Goal: Information Seeking & Learning: Understand process/instructions

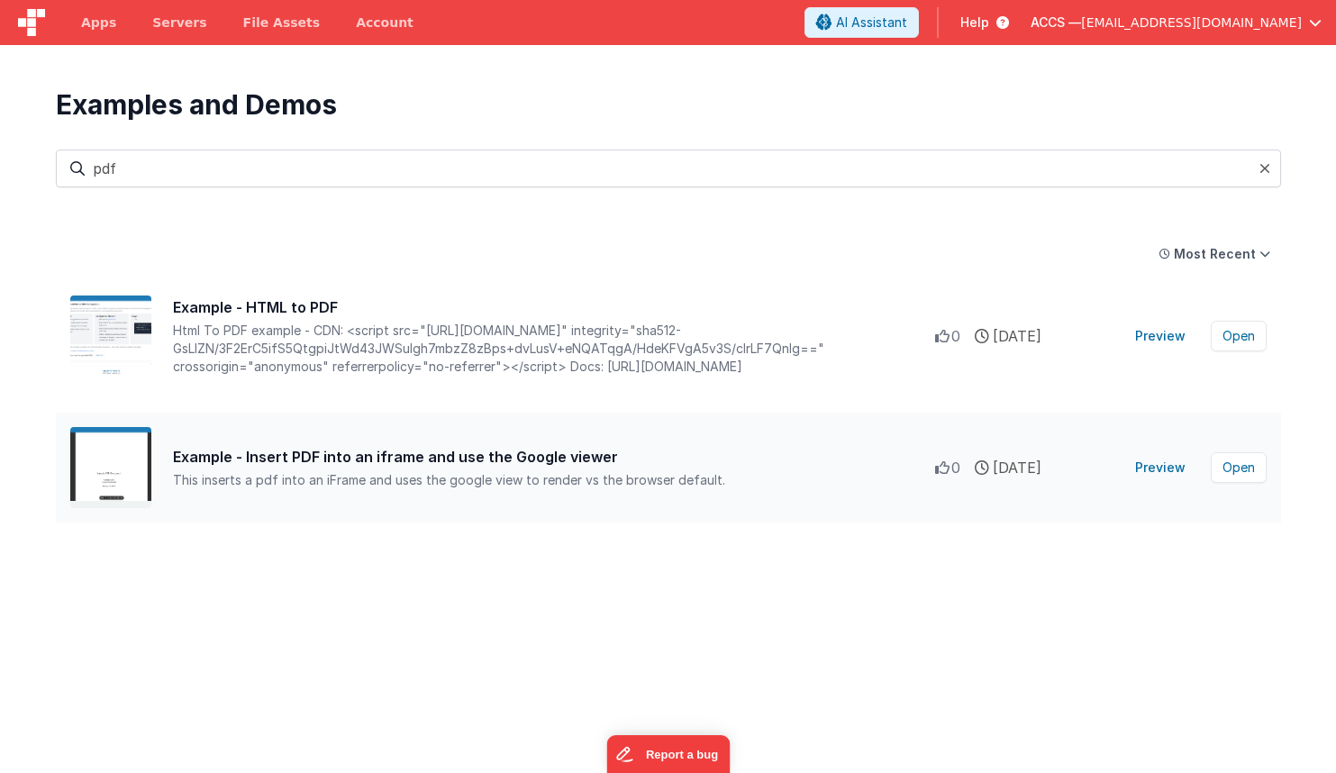
type input "pdf"
click at [485, 459] on div "Example - Insert PDF into an iframe and use the Google viewer" at bounding box center [554, 457] width 762 height 22
click at [445, 455] on div "Example - Insert PDF into an iframe and use the Google viewer" at bounding box center [554, 457] width 762 height 22
click at [1167, 460] on button "Preview" at bounding box center [1160, 467] width 72 height 29
click at [1231, 466] on button "Open" at bounding box center [1238, 467] width 56 height 31
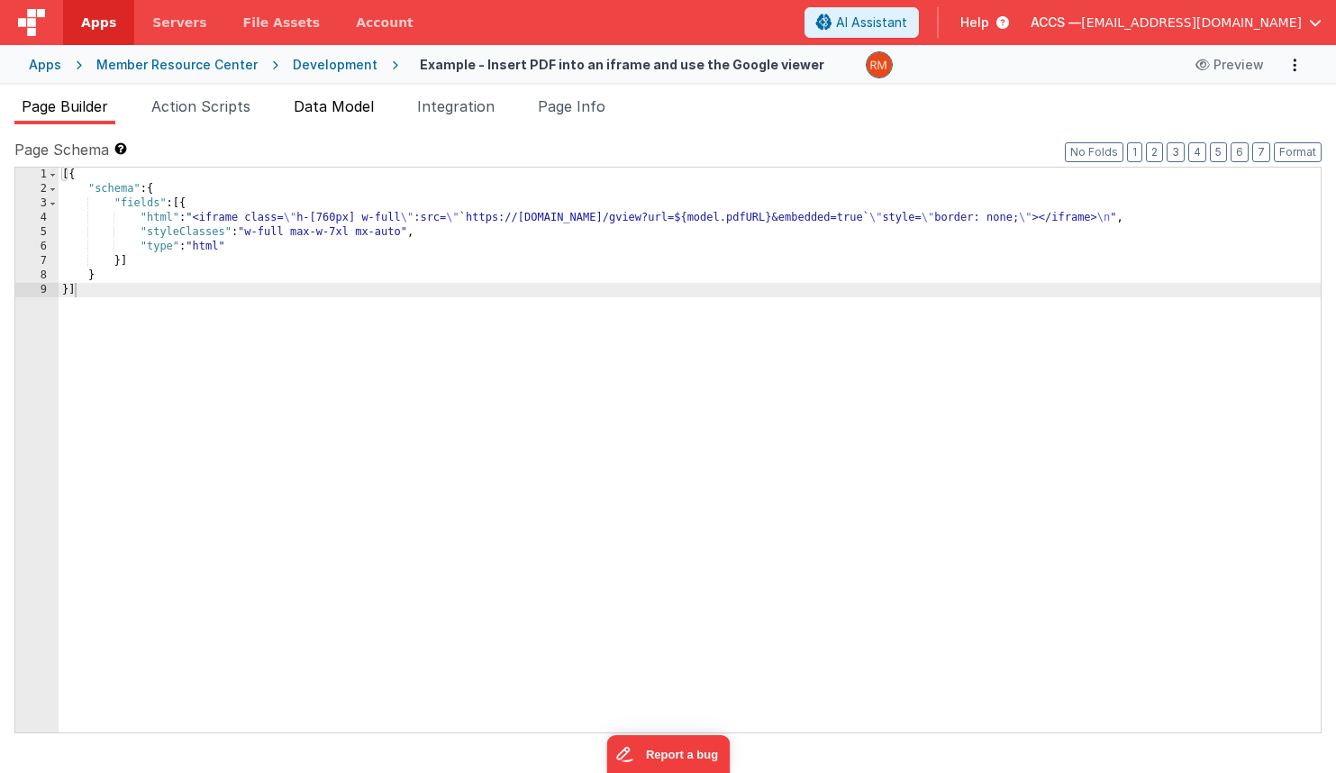
click at [364, 113] on span "Data Model" at bounding box center [334, 106] width 80 height 18
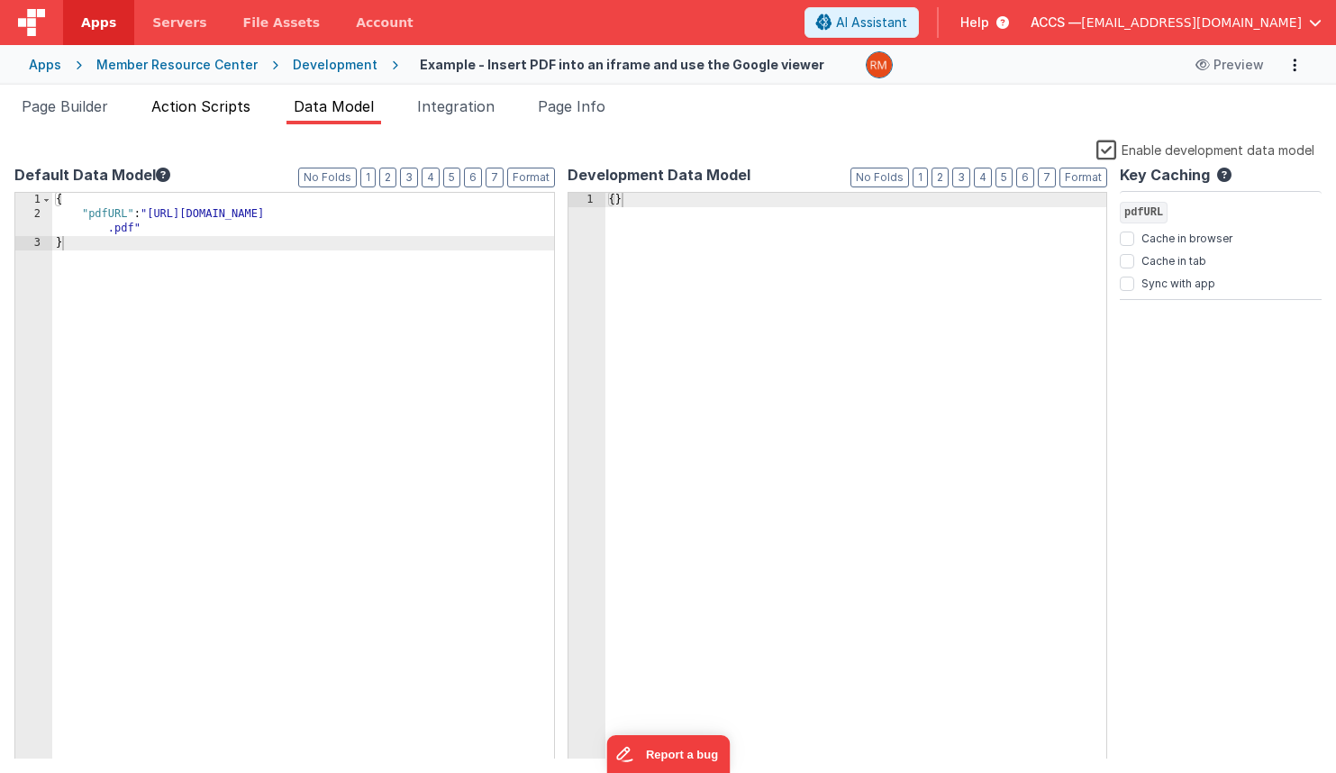
click at [226, 118] on li "Action Scripts" at bounding box center [200, 109] width 113 height 29
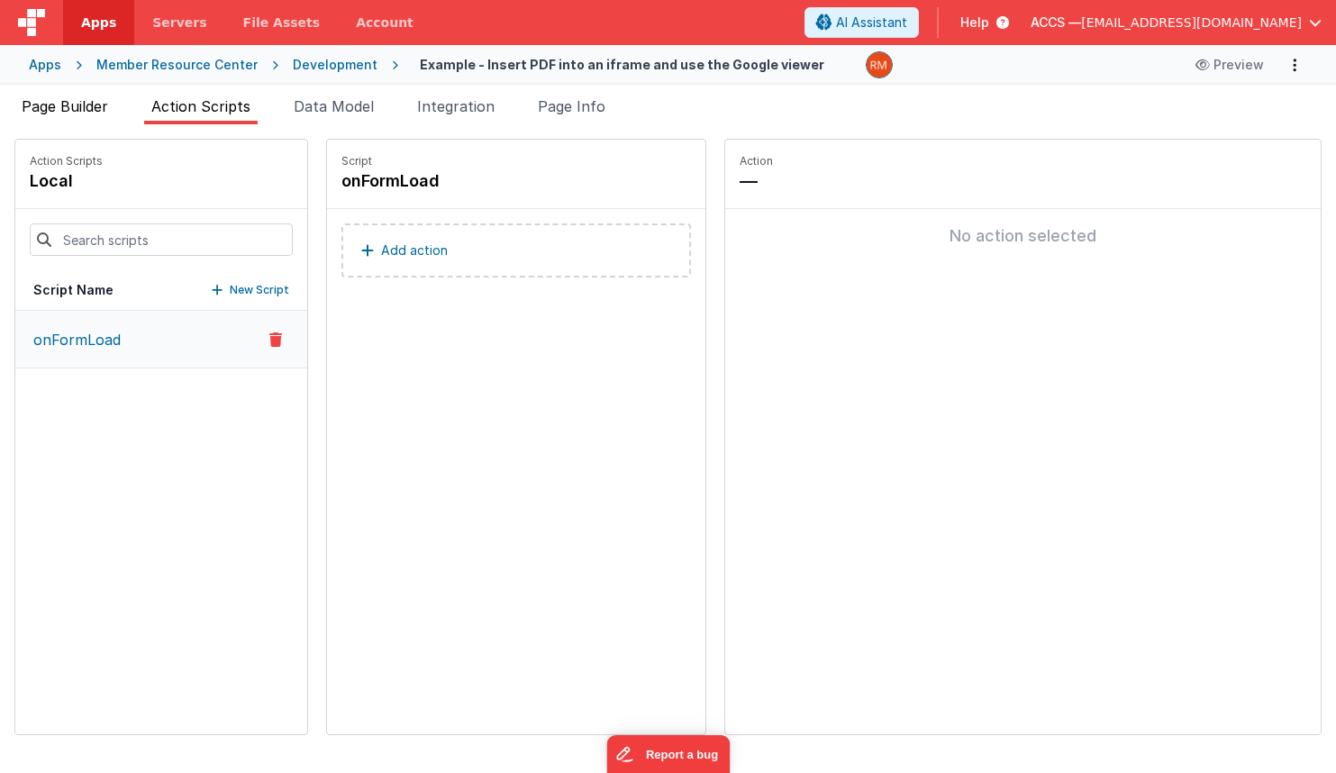
click at [95, 115] on li "Page Builder" at bounding box center [64, 109] width 101 height 29
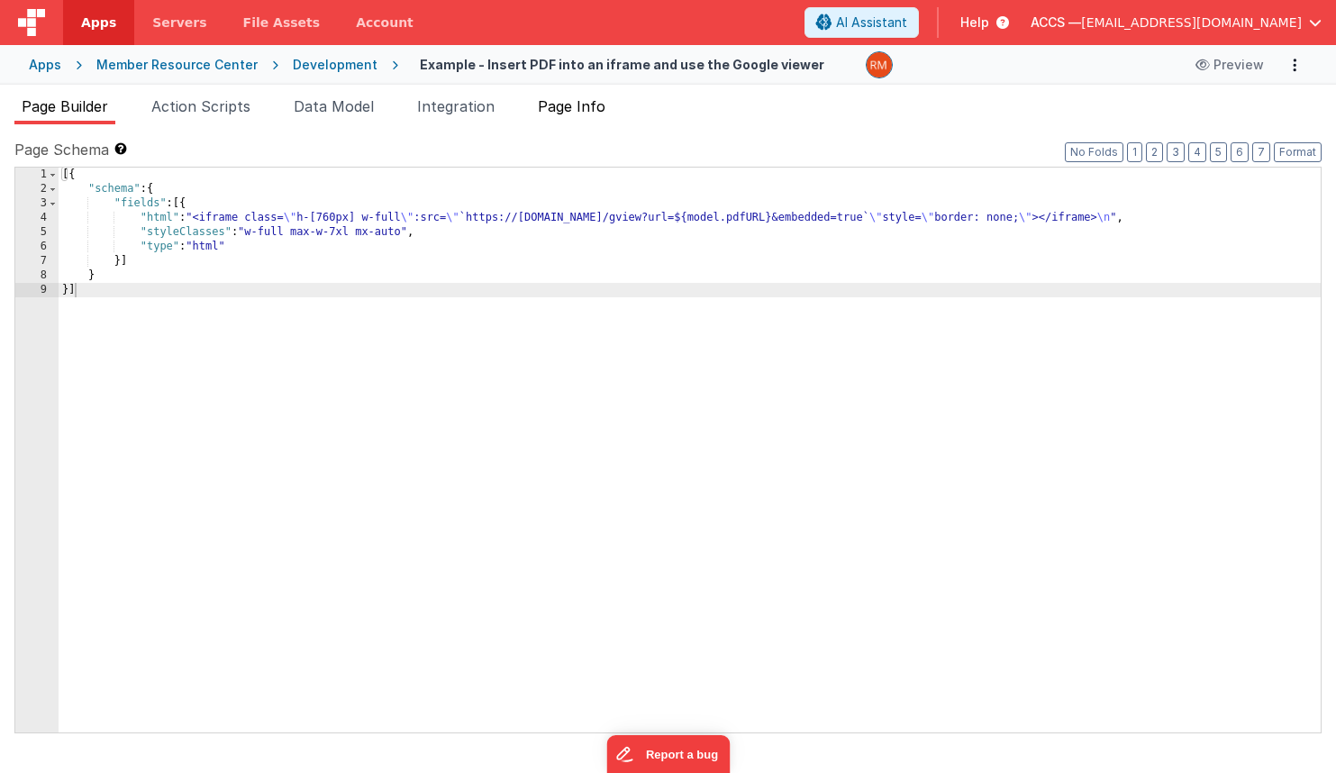
click at [566, 104] on span "Page Info" at bounding box center [572, 106] width 68 height 18
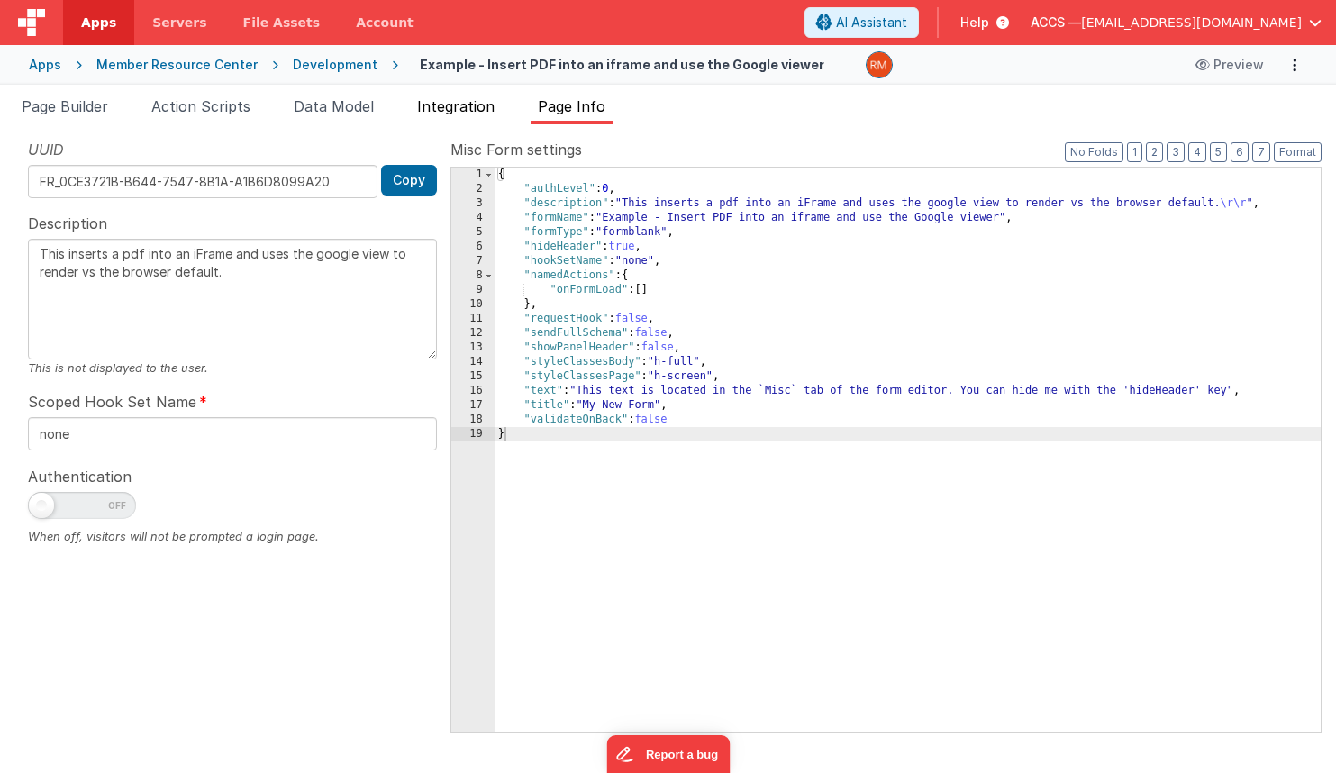
click at [494, 117] on li "Integration" at bounding box center [456, 109] width 92 height 29
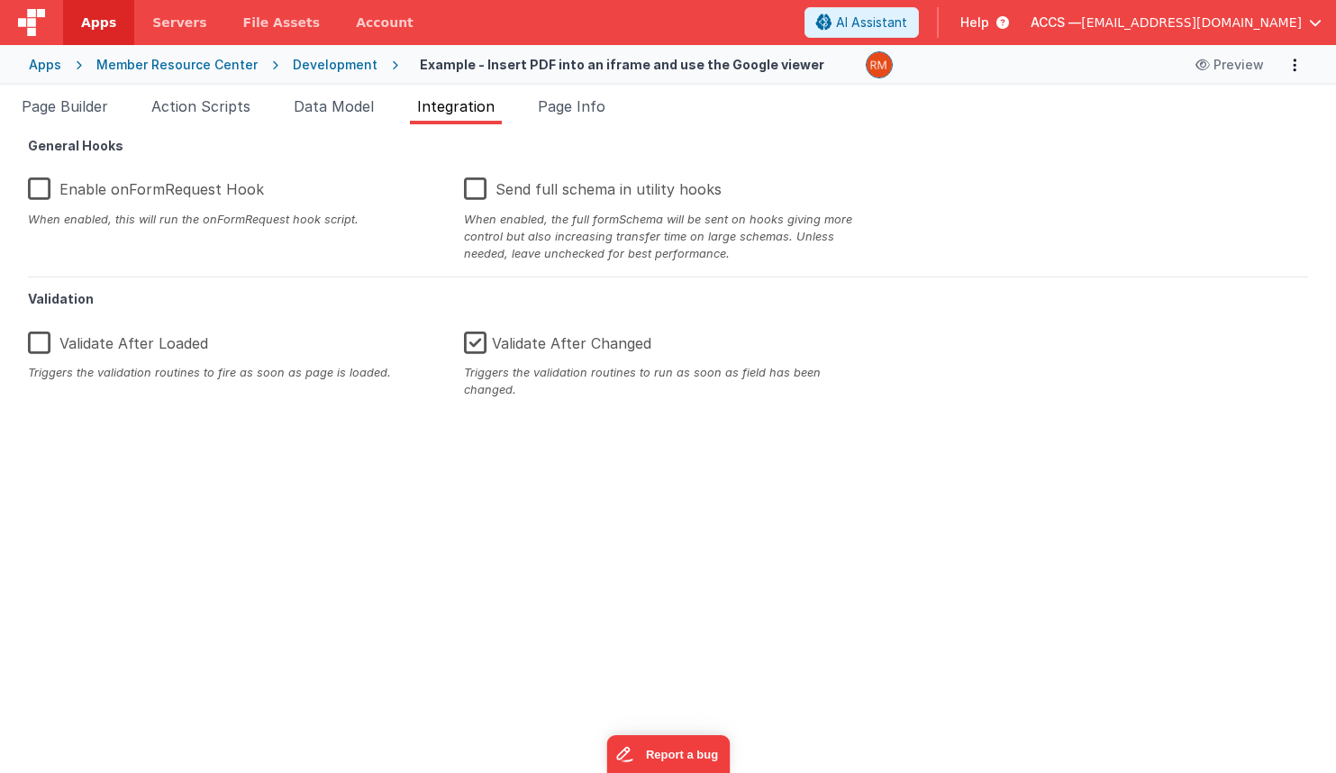
click at [332, 124] on div "Page Schema Shortcuts: Find: command-f Fold: command-option-L Unfold: command-o…" at bounding box center [668, 448] width 1336 height 648
click at [331, 113] on span "Data Model" at bounding box center [334, 106] width 80 height 18
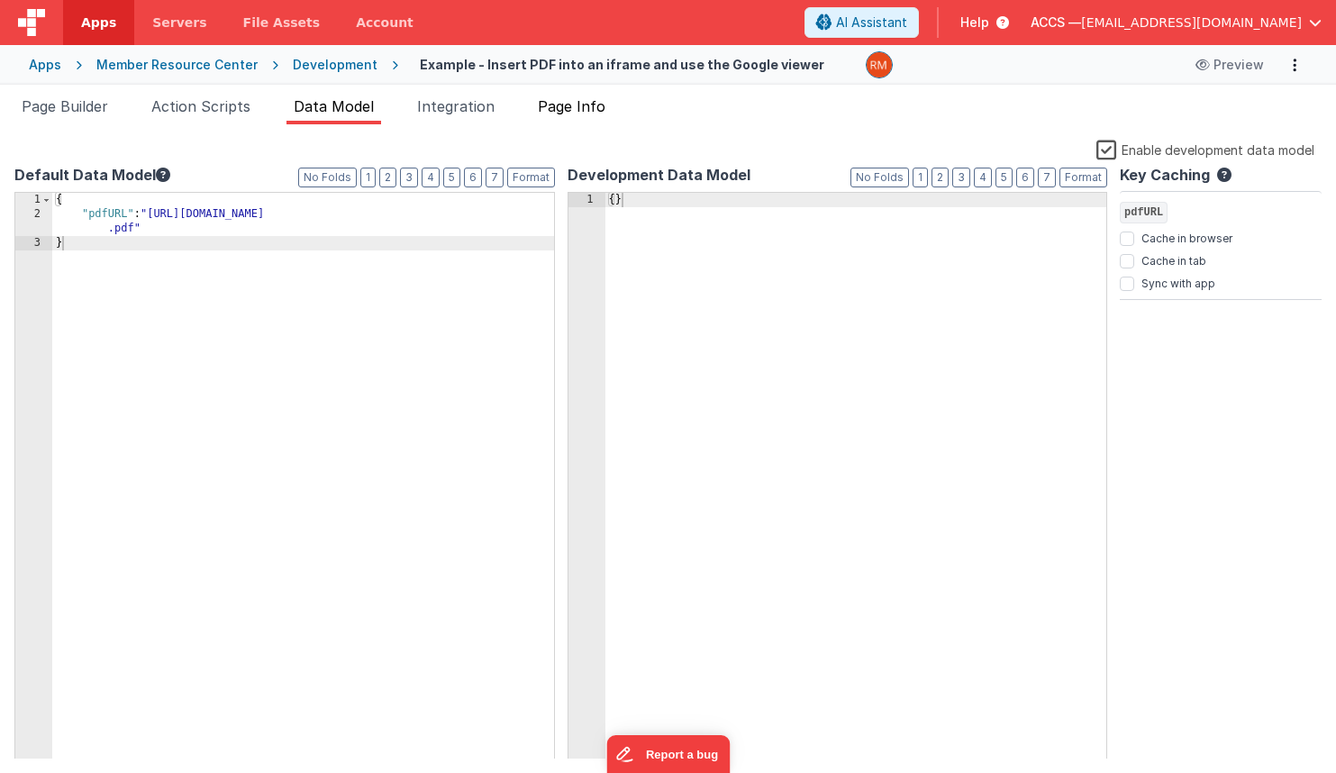
click at [589, 113] on span "Page Info" at bounding box center [572, 106] width 68 height 18
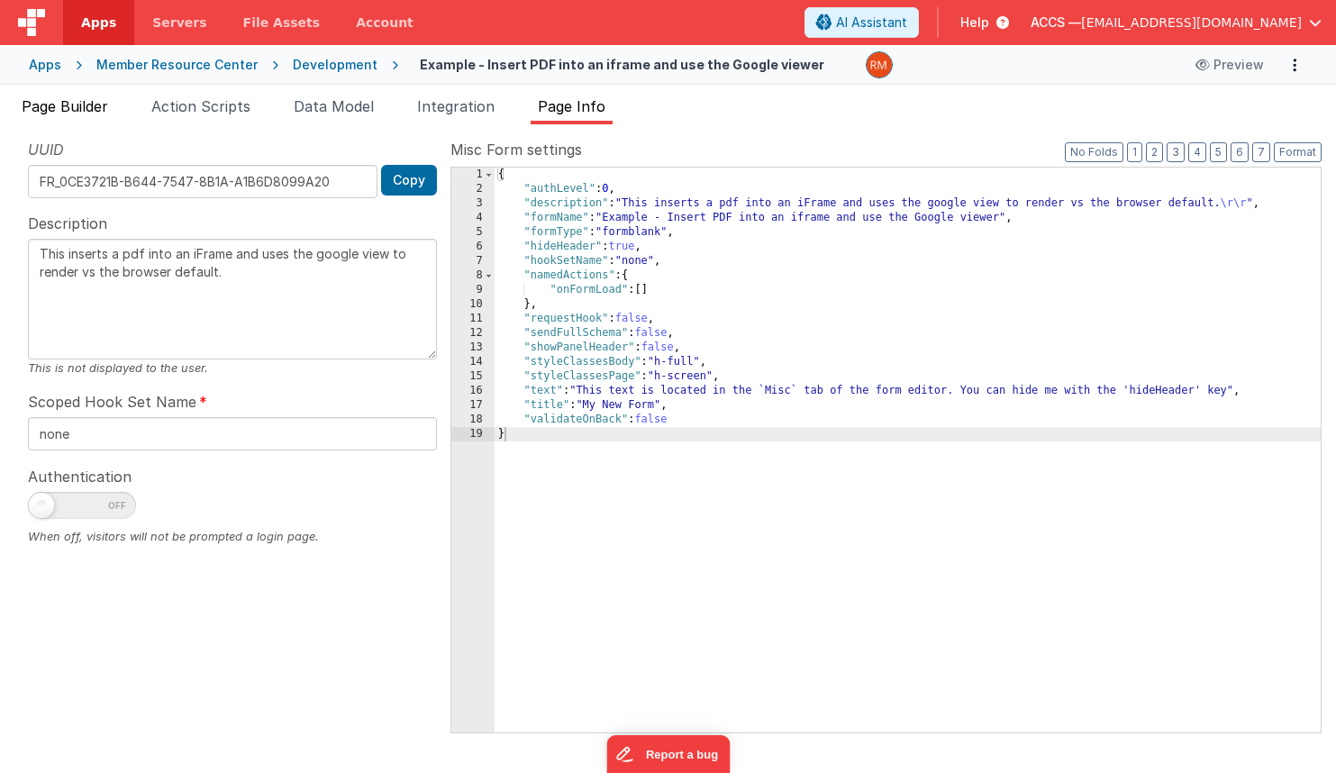
click at [85, 113] on span "Page Builder" at bounding box center [65, 106] width 86 height 18
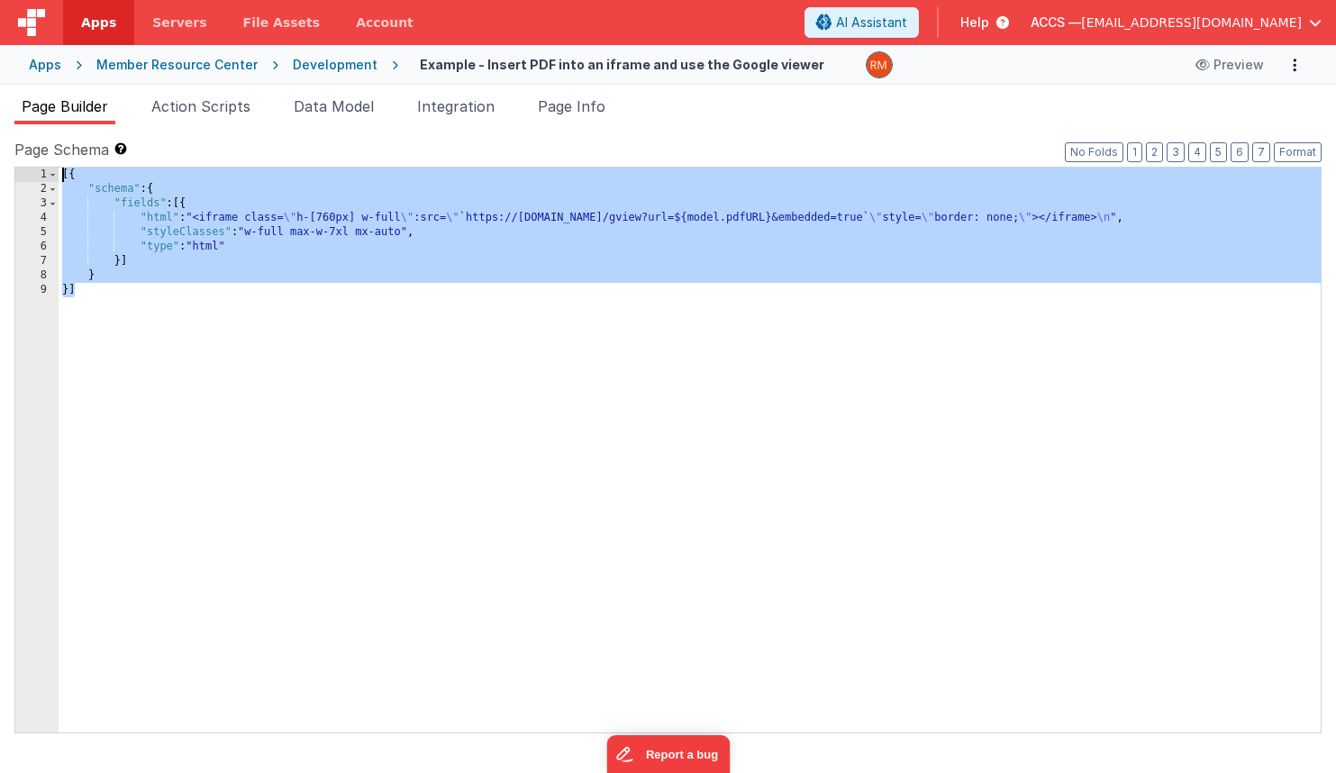
drag, startPoint x: 158, startPoint y: 326, endPoint x: 21, endPoint y: 154, distance: 219.8
click at [21, 154] on div "Page Schema Shortcuts: Find: command-f Fold: command-option-L Unfold: command-o…" at bounding box center [667, 435] width 1307 height 593
click at [333, 118] on li "Data Model" at bounding box center [333, 109] width 95 height 29
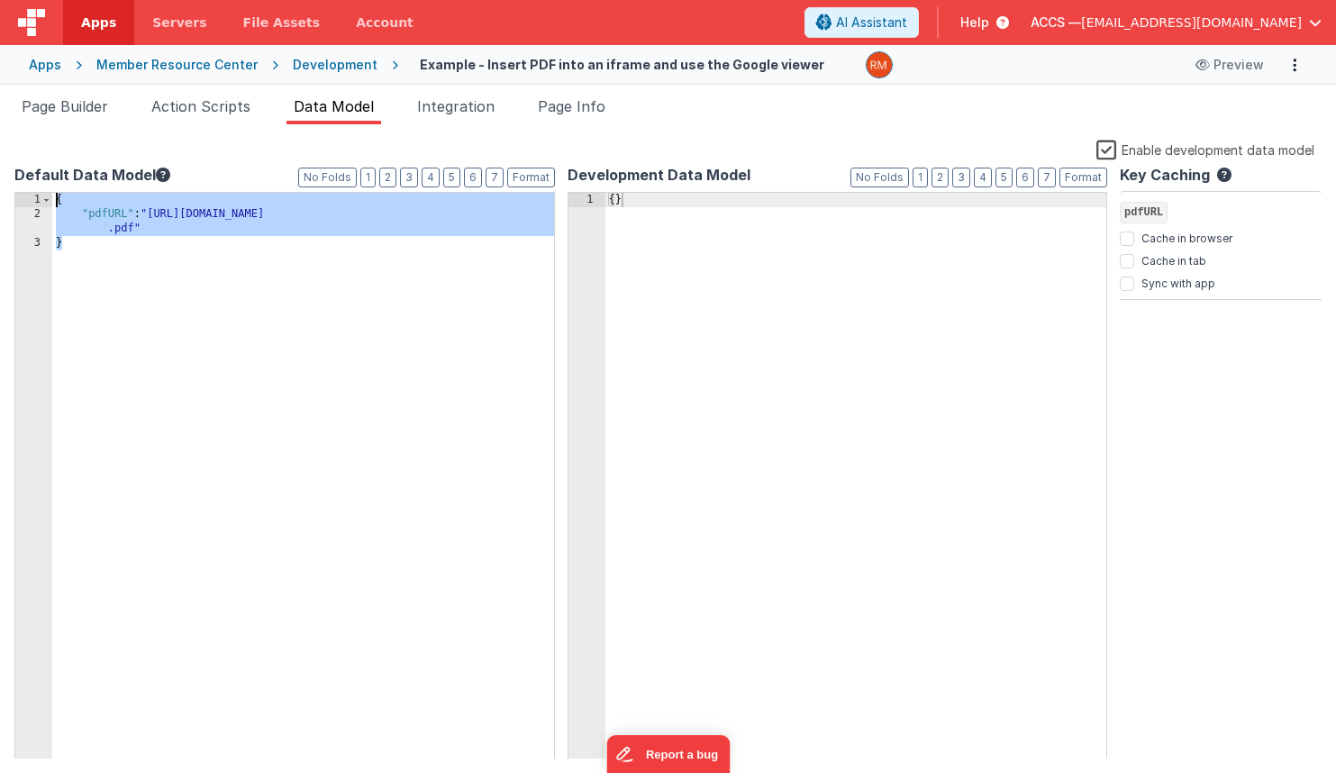
drag, startPoint x: 126, startPoint y: 346, endPoint x: 31, endPoint y: 195, distance: 178.9
click at [31, 195] on div "1 2 3 { "pdfURL" : "[URL][DOMAIN_NAME] .pdf" } XXXXXXXXXXXXXXXXXXXXXXXXXXXXXXXX…" at bounding box center [284, 476] width 540 height 568
